Goal: Task Accomplishment & Management: Use online tool/utility

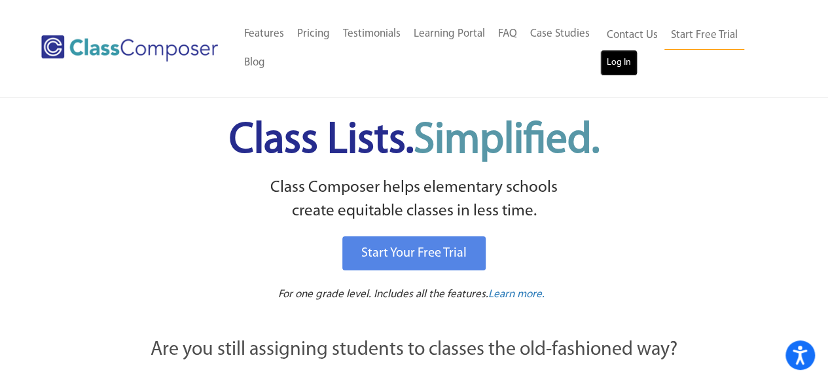
click at [618, 66] on link "Log In" at bounding box center [618, 63] width 37 height 26
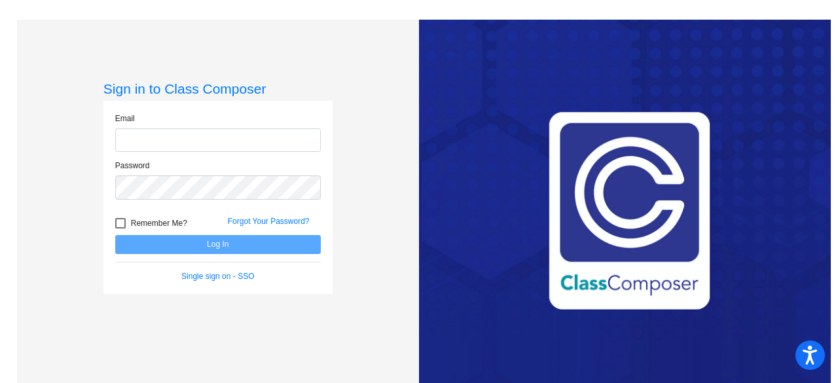
type input "[EMAIL_ADDRESS][DOMAIN_NAME]"
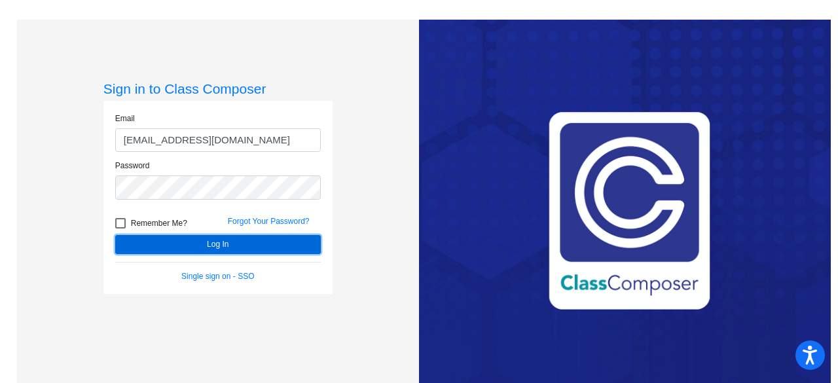
click at [298, 245] on button "Log In" at bounding box center [218, 244] width 206 height 19
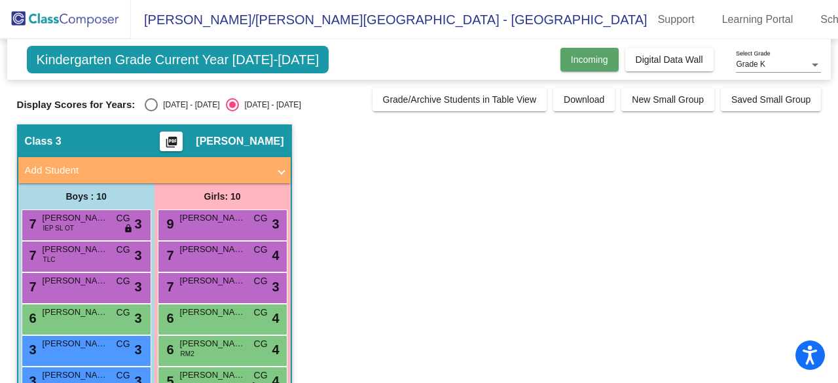
click at [573, 57] on span "Incoming" at bounding box center [589, 59] width 37 height 10
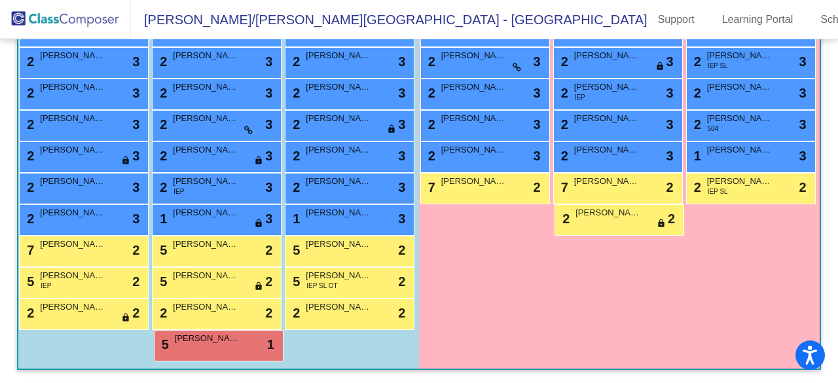
scroll to position [1113, 0]
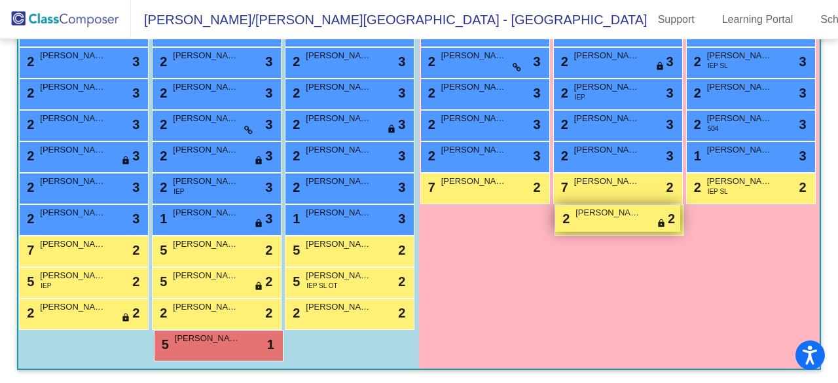
click at [641, 206] on span "[PERSON_NAME]" at bounding box center [607, 212] width 65 height 13
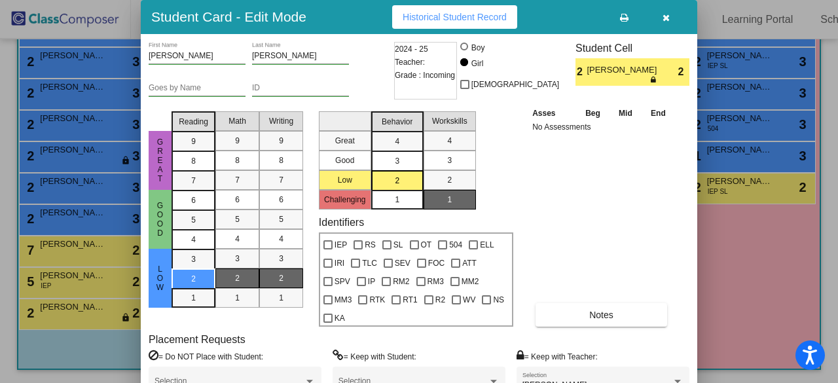
click at [668, 17] on icon "button" at bounding box center [666, 17] width 7 height 9
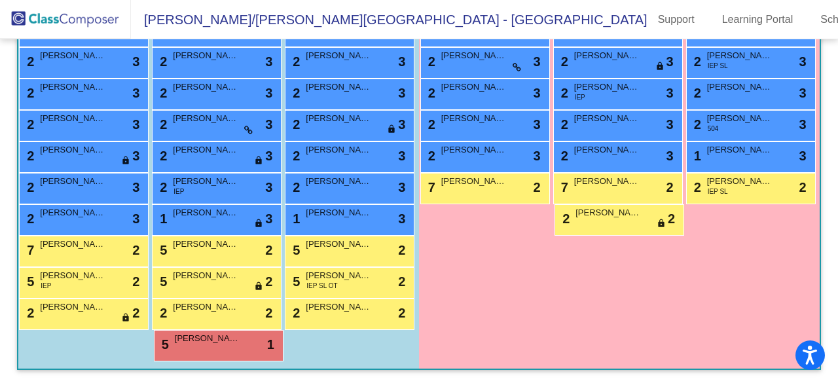
scroll to position [784, 0]
click at [173, 31] on span "[PERSON_NAME]" at bounding box center [205, 24] width 65 height 13
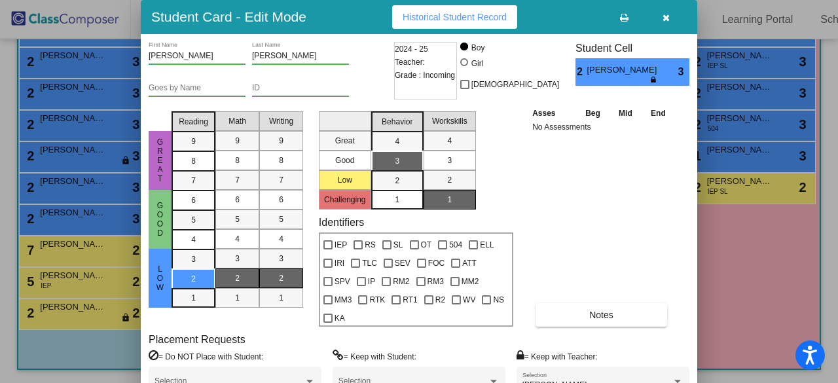
click at [666, 14] on icon "button" at bounding box center [666, 17] width 7 height 9
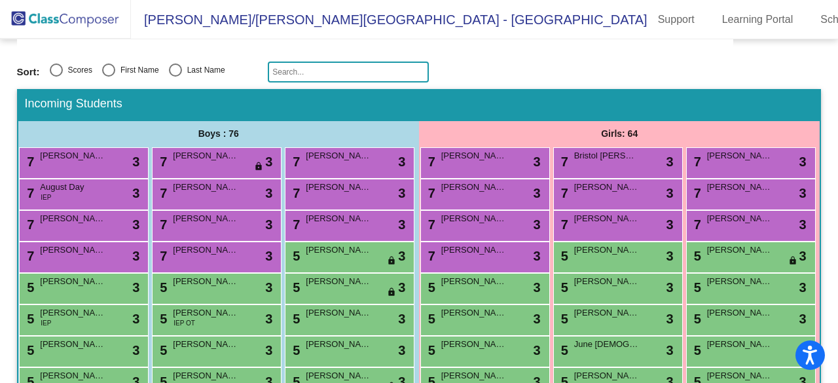
scroll to position [153, 0]
